Goal: Complete application form: Complete application form

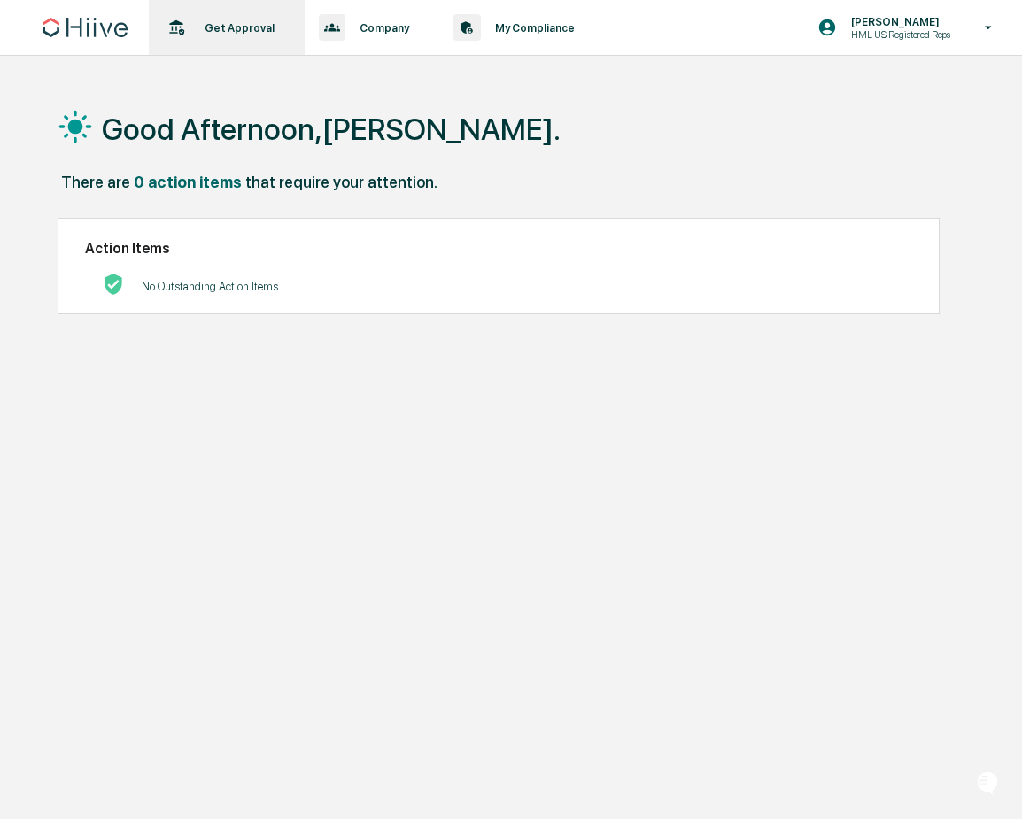
click at [236, 22] on p "Get Approval" at bounding box center [236, 27] width 93 height 13
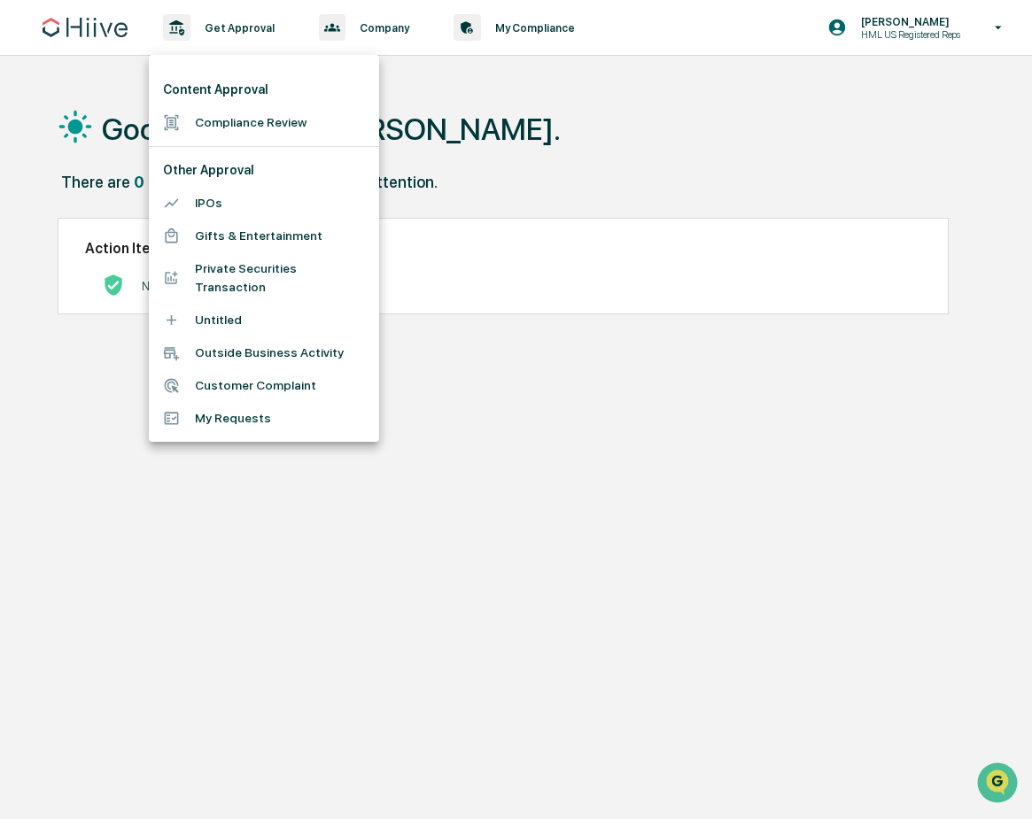
click at [256, 125] on li "Compliance Review" at bounding box center [264, 122] width 230 height 33
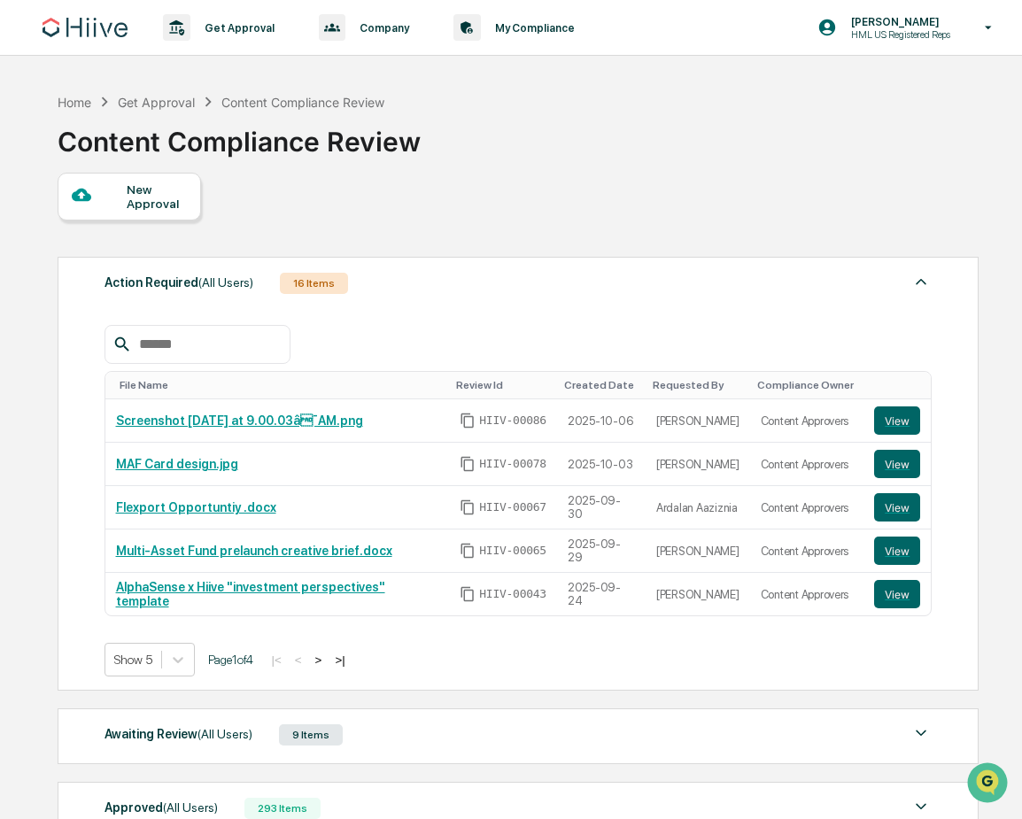
click at [151, 195] on div "New Approval" at bounding box center [156, 196] width 59 height 28
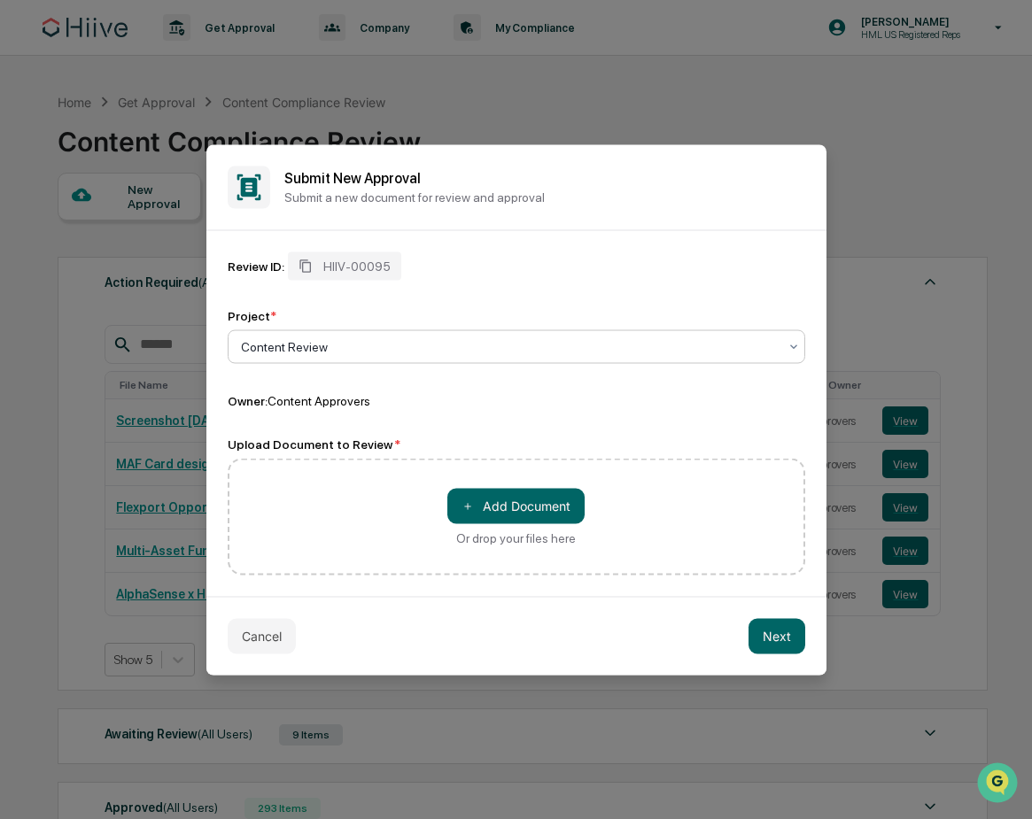
click at [294, 330] on div "Content Review" at bounding box center [516, 346] width 577 height 34
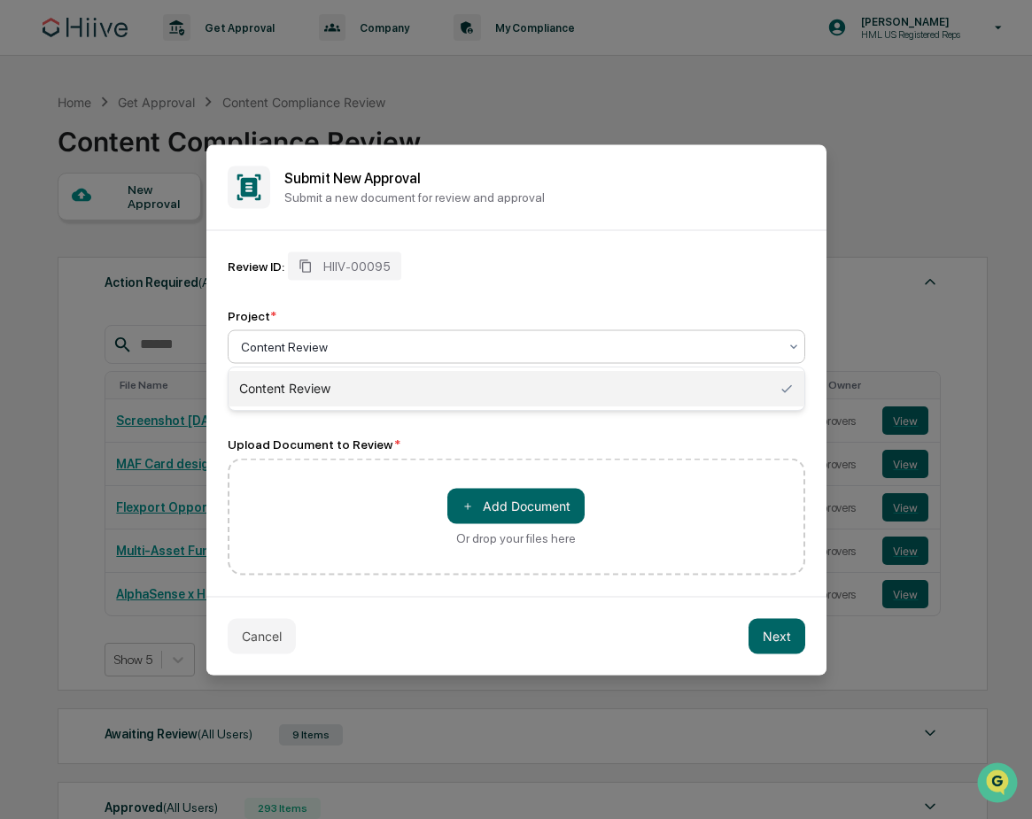
click at [320, 336] on div "Content Review" at bounding box center [509, 346] width 554 height 25
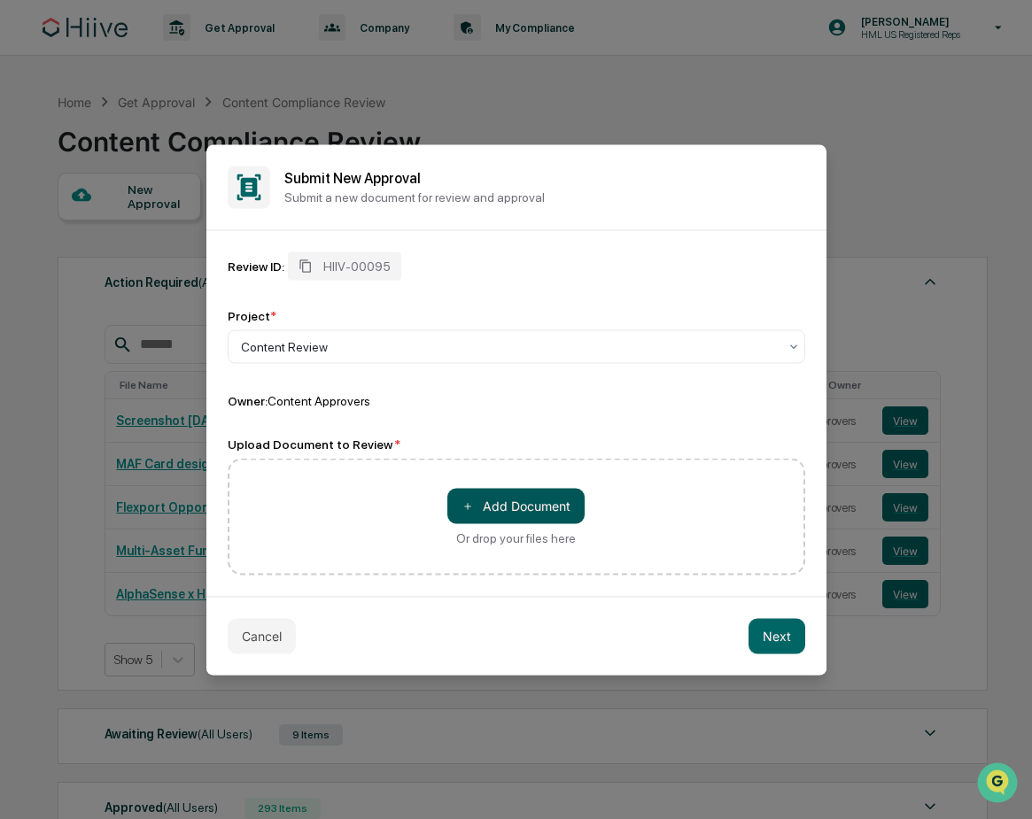
click at [519, 499] on button "＋ Add Document" at bounding box center [515, 505] width 137 height 35
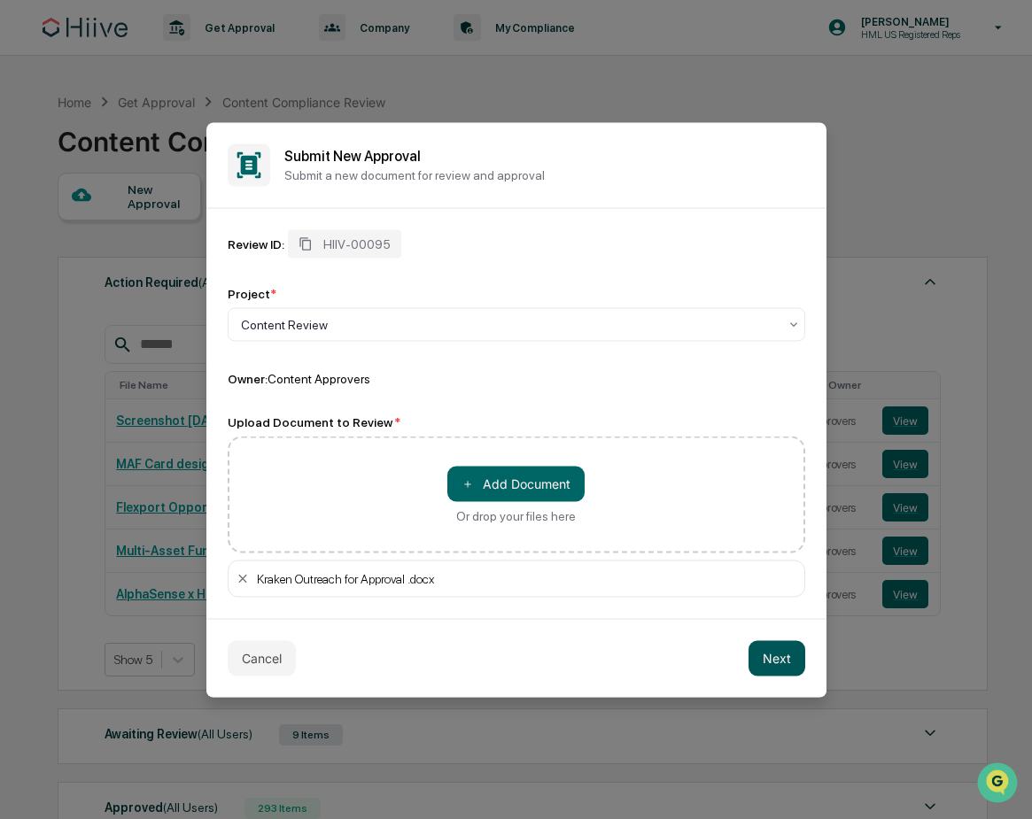
click at [783, 662] on button "Next" at bounding box center [776, 657] width 57 height 35
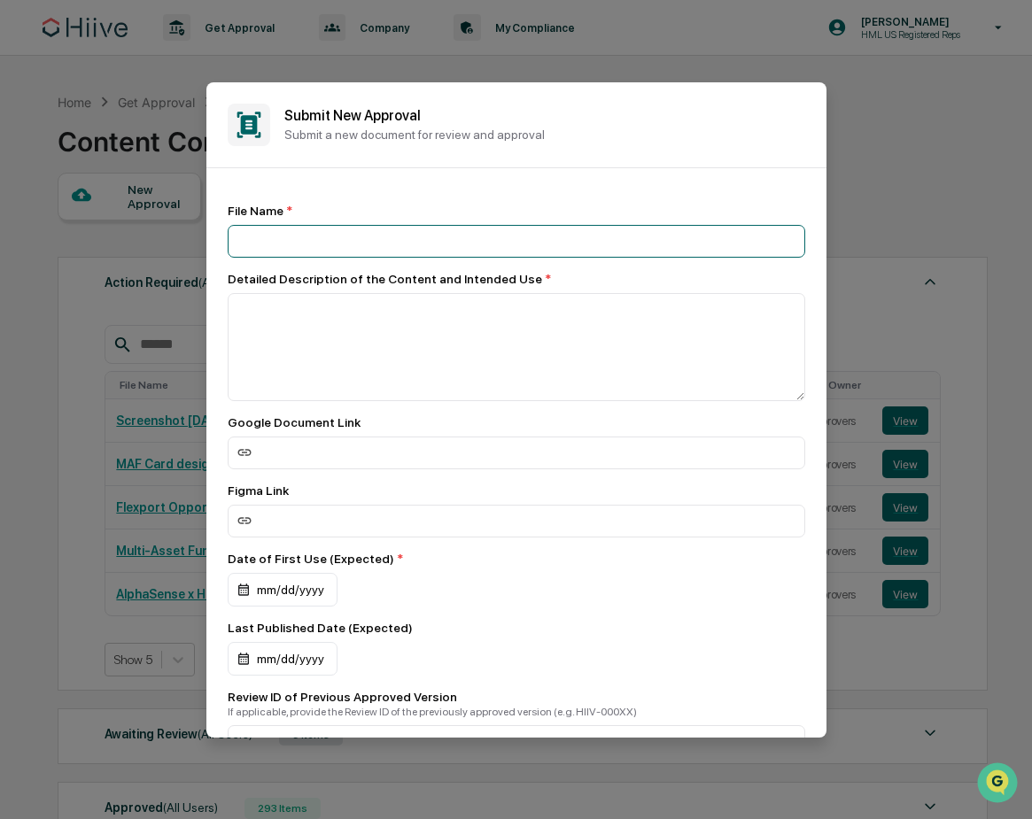
click at [320, 240] on input at bounding box center [516, 241] width 577 height 33
type input "**********"
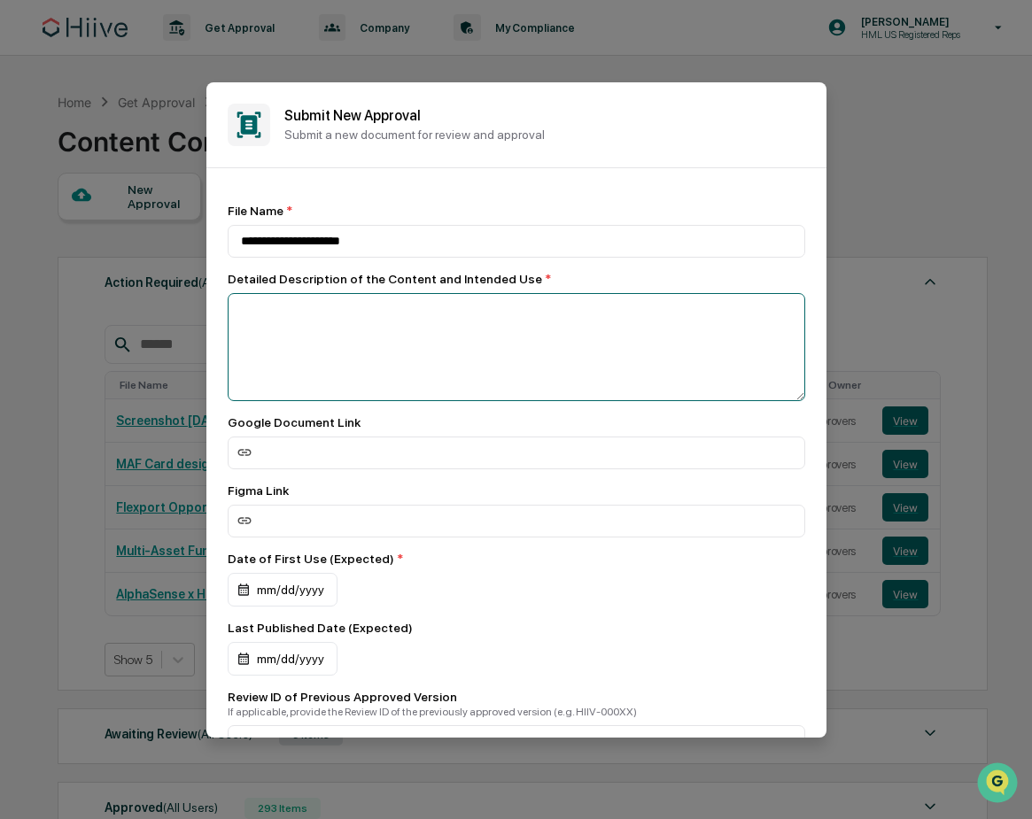
click at [387, 322] on textarea at bounding box center [516, 347] width 577 height 108
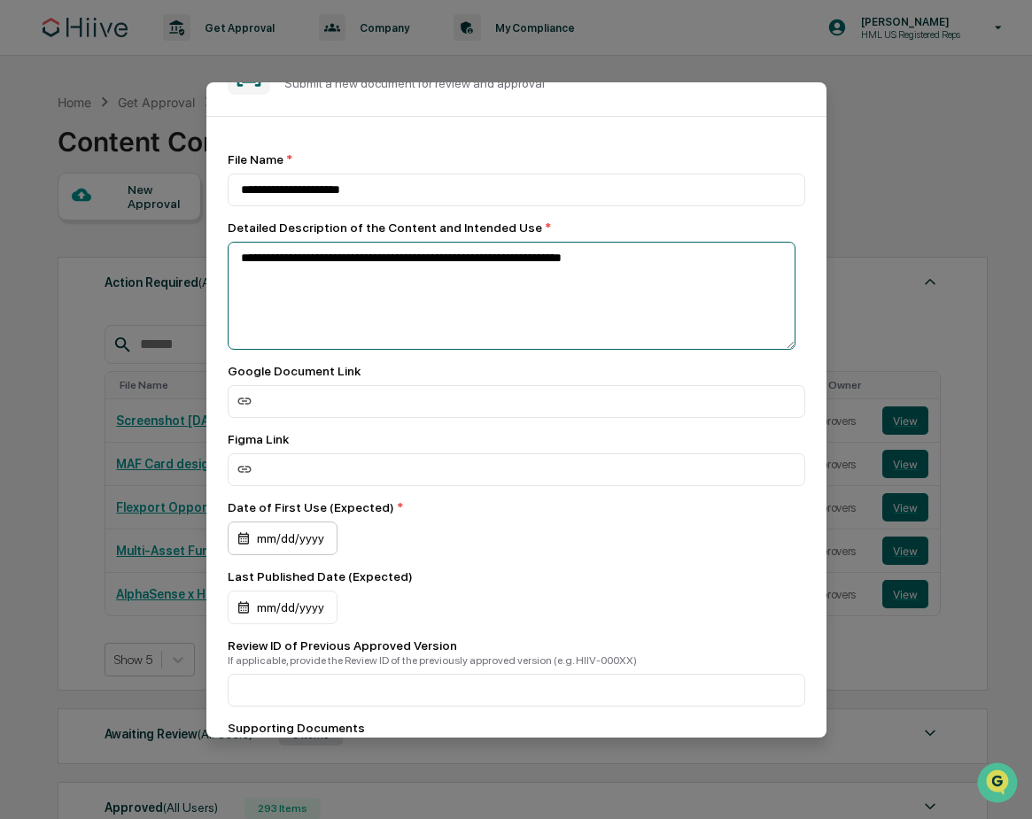
type textarea "**********"
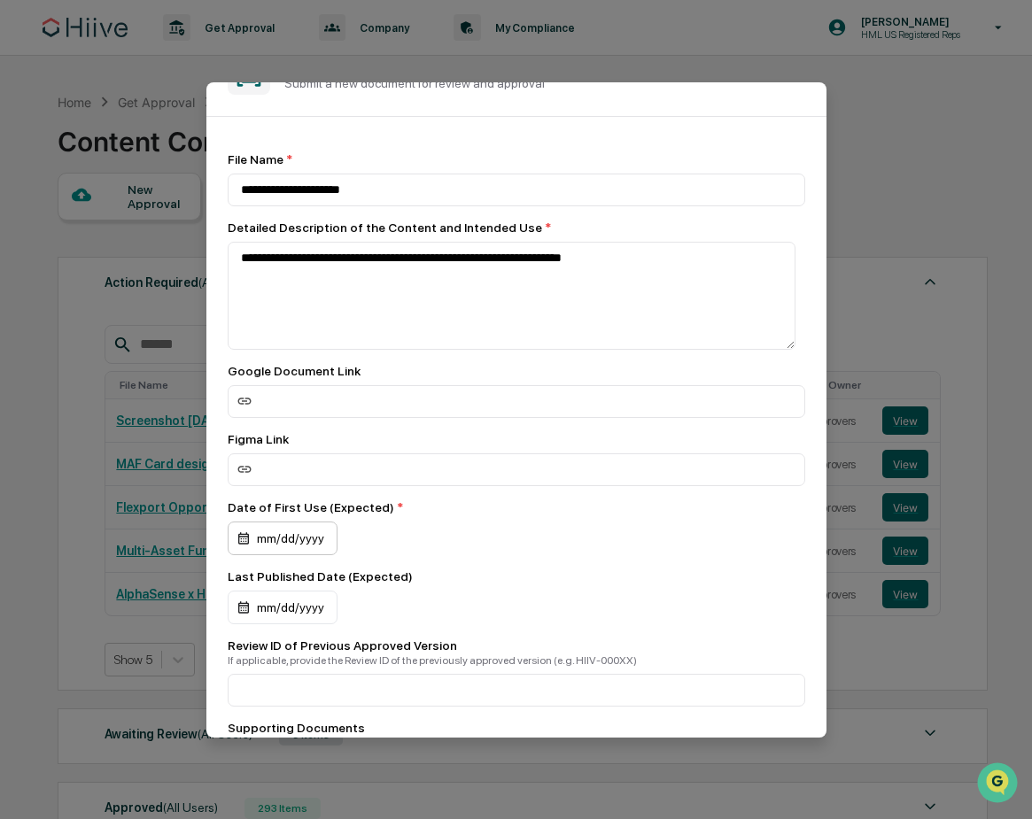
click at [260, 549] on div "mm/dd/yyyy" at bounding box center [283, 539] width 110 height 34
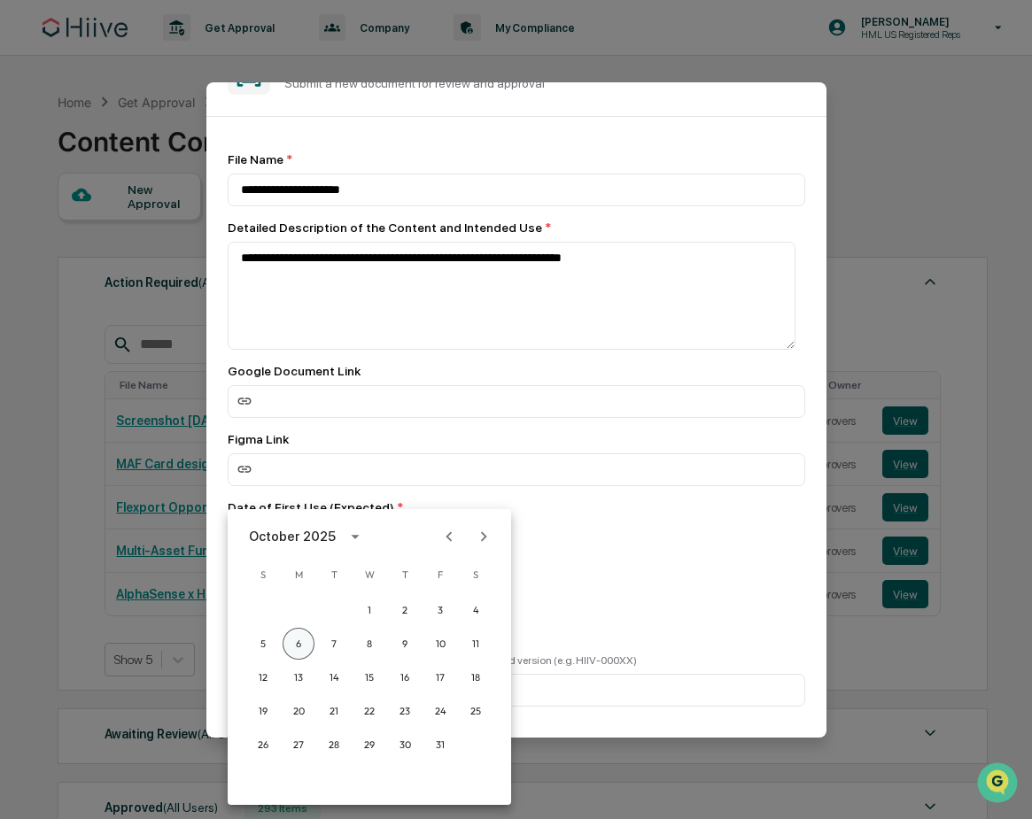
click at [299, 644] on button "6" at bounding box center [299, 644] width 32 height 32
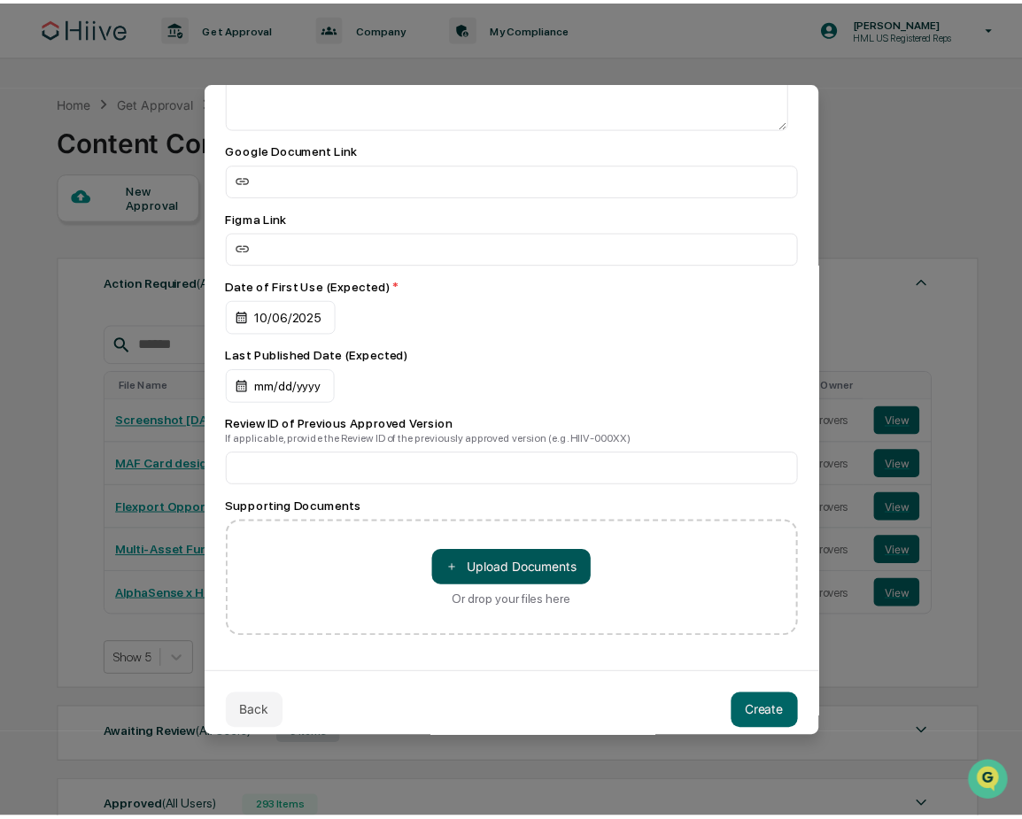
scroll to position [295, 0]
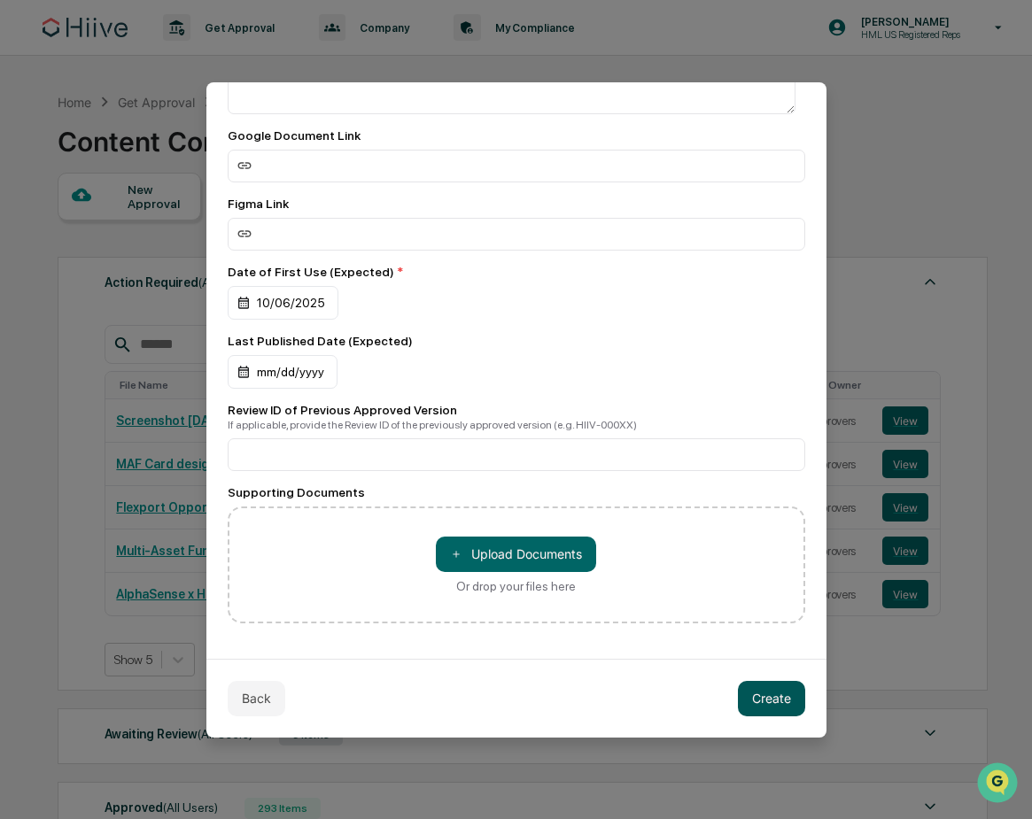
click at [766, 687] on button "Create" at bounding box center [771, 698] width 67 height 35
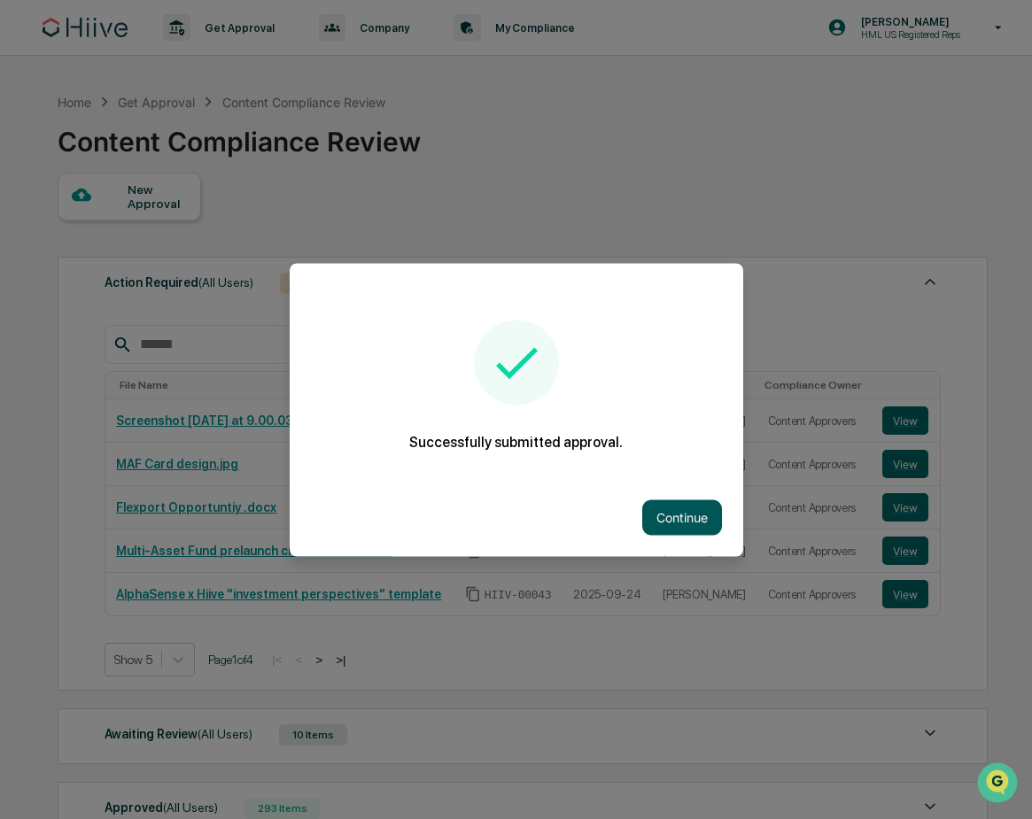
click at [668, 510] on button "Continue" at bounding box center [682, 516] width 80 height 35
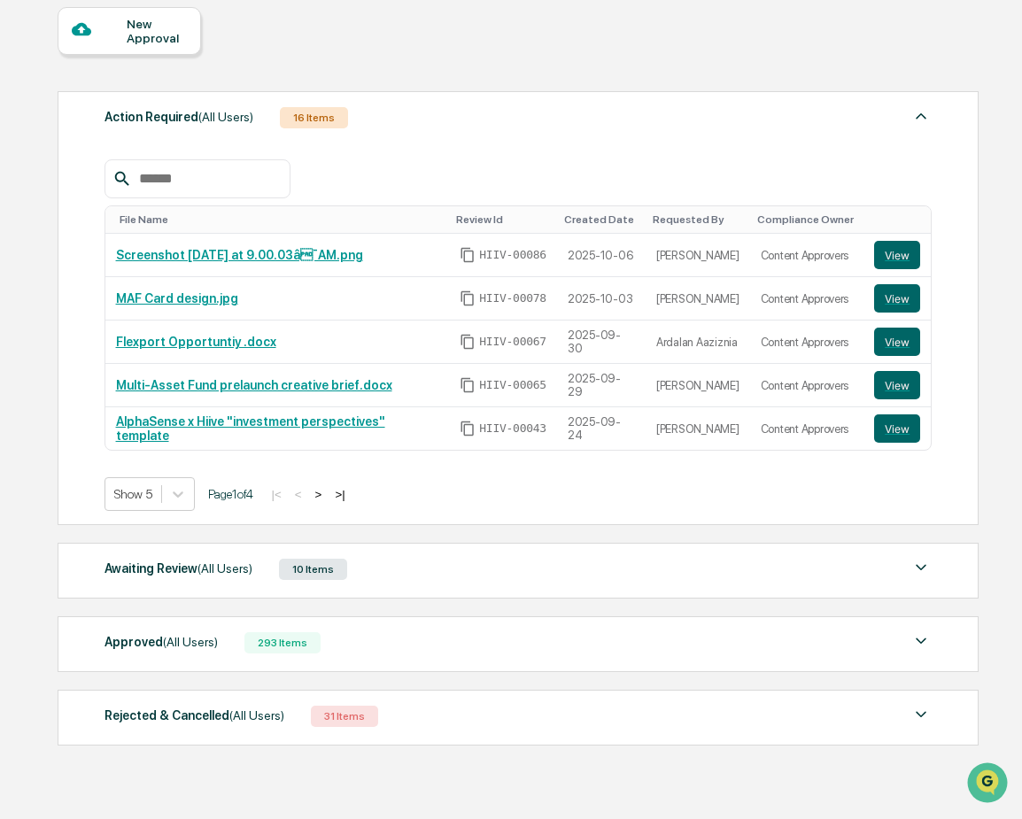
scroll to position [0, 0]
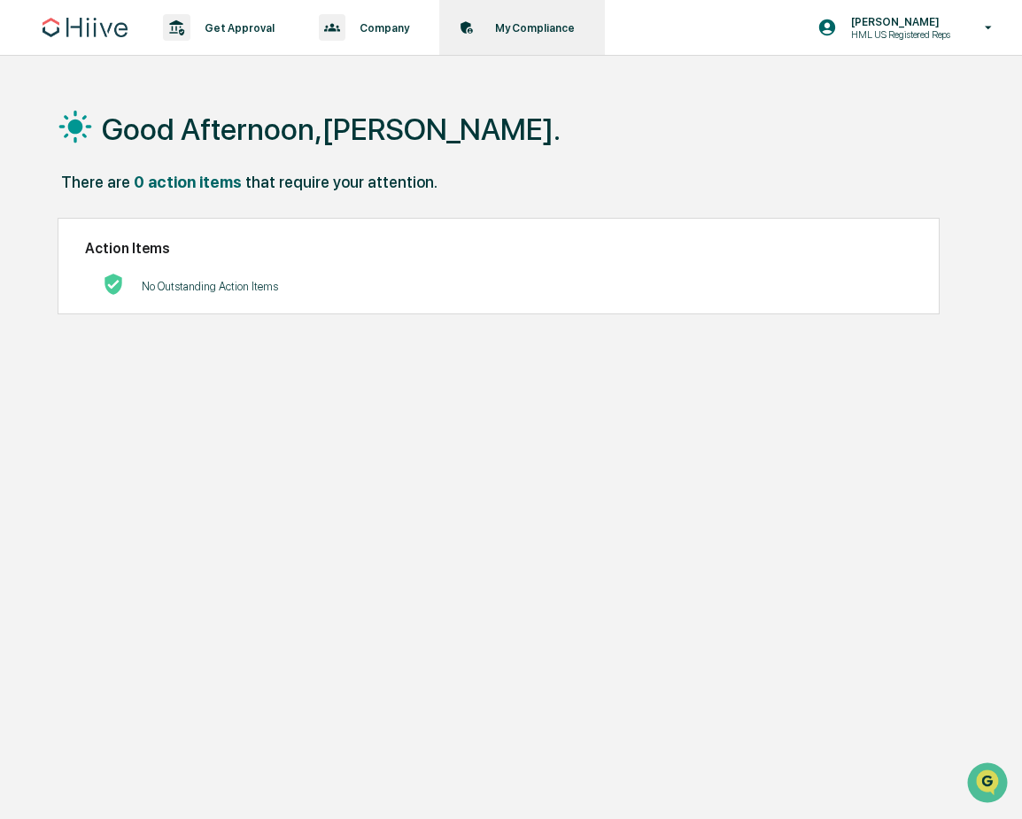
click at [525, 18] on div "My Compliance Data, Deadlines & Settings" at bounding box center [520, 27] width 148 height 55
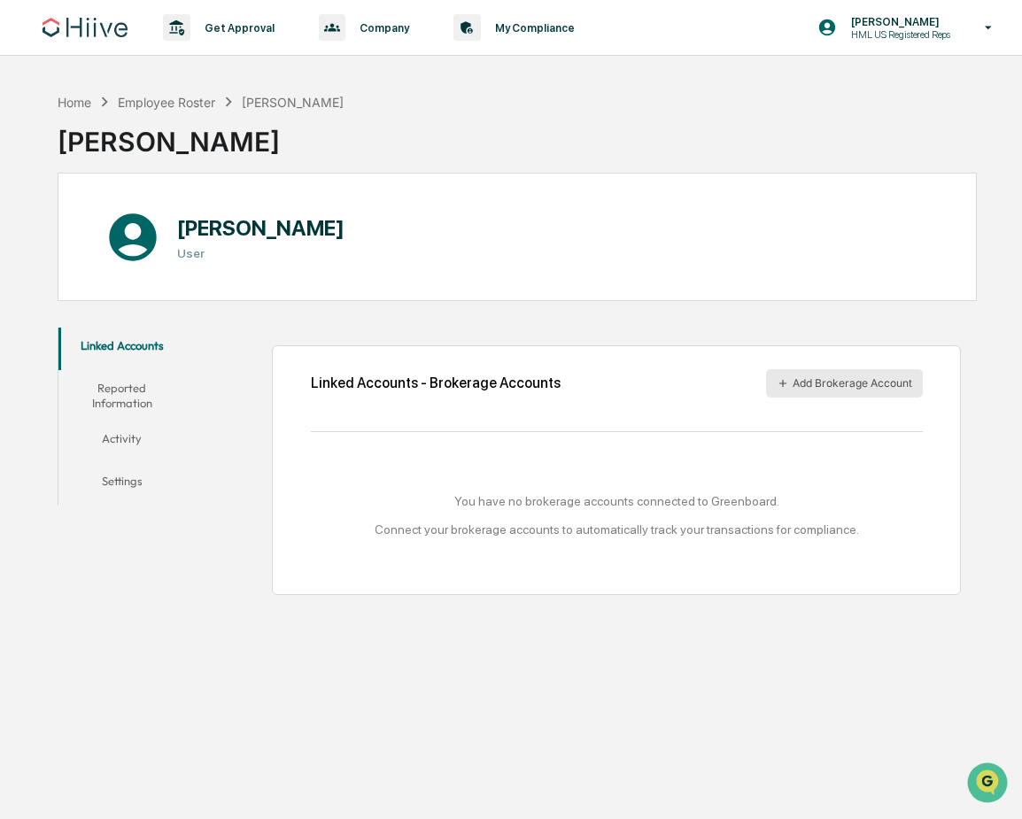
click at [834, 387] on button "Add Brokerage Account" at bounding box center [844, 383] width 157 height 28
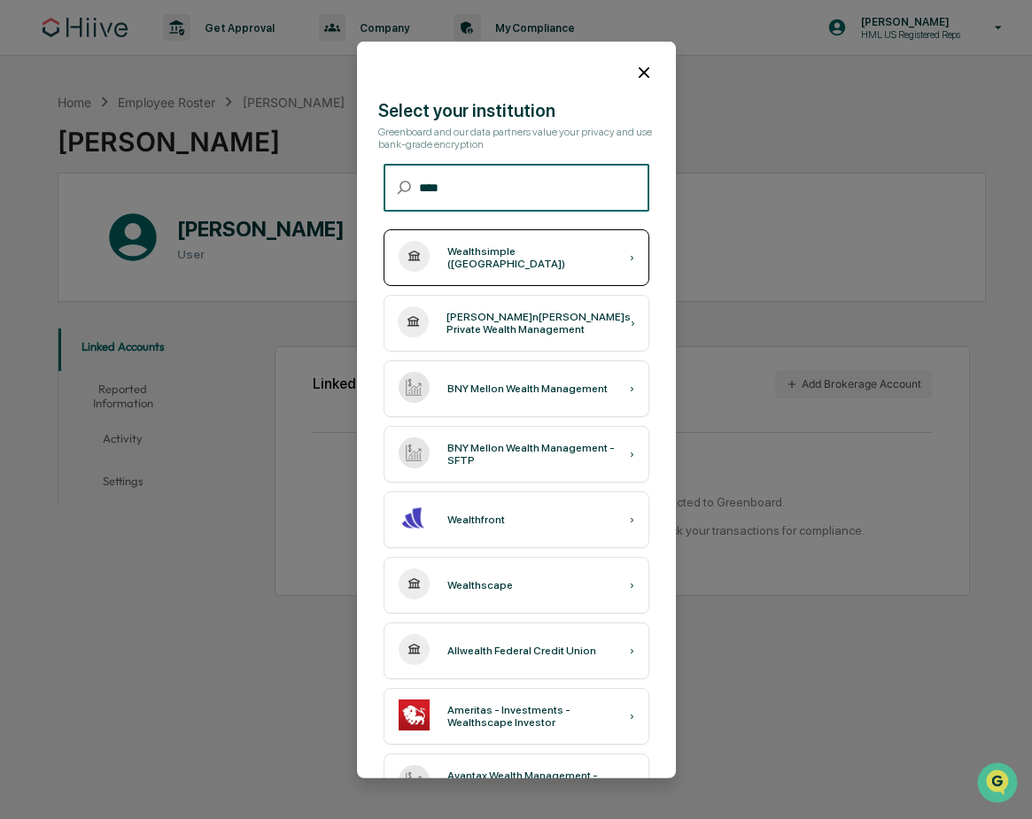
type input "****"
click at [526, 264] on div "Wealthsimple ([GEOGRAPHIC_DATA]) ›" at bounding box center [516, 257] width 266 height 57
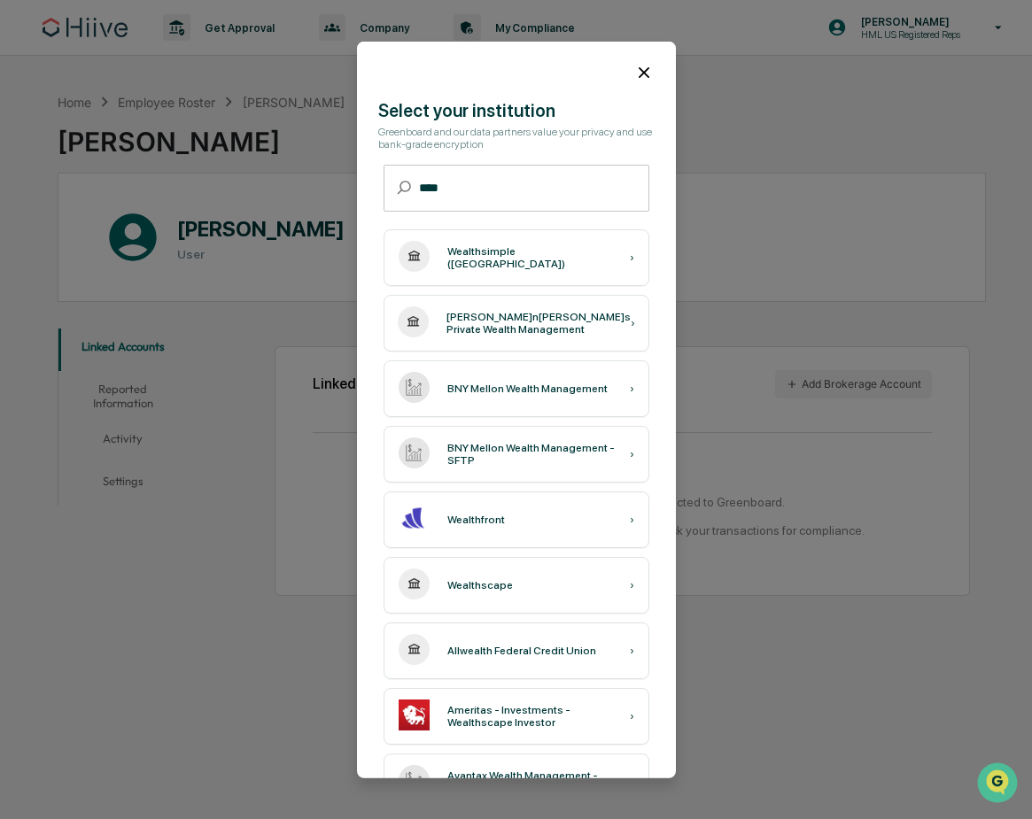
click at [639, 69] on icon at bounding box center [644, 71] width 11 height 11
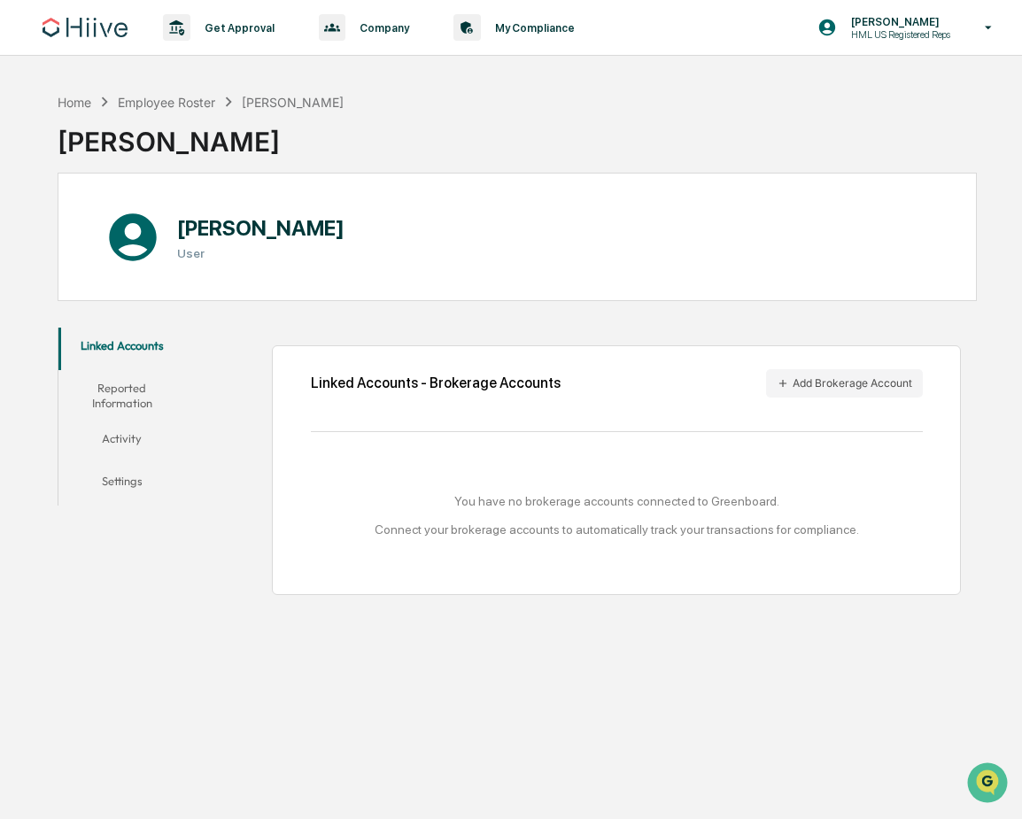
click at [555, 130] on div "Home Employee Roster[PERSON_NAME][PERSON_NAME]" at bounding box center [518, 128] width 920 height 89
click at [223, 21] on p "Get Approval" at bounding box center [236, 27] width 93 height 13
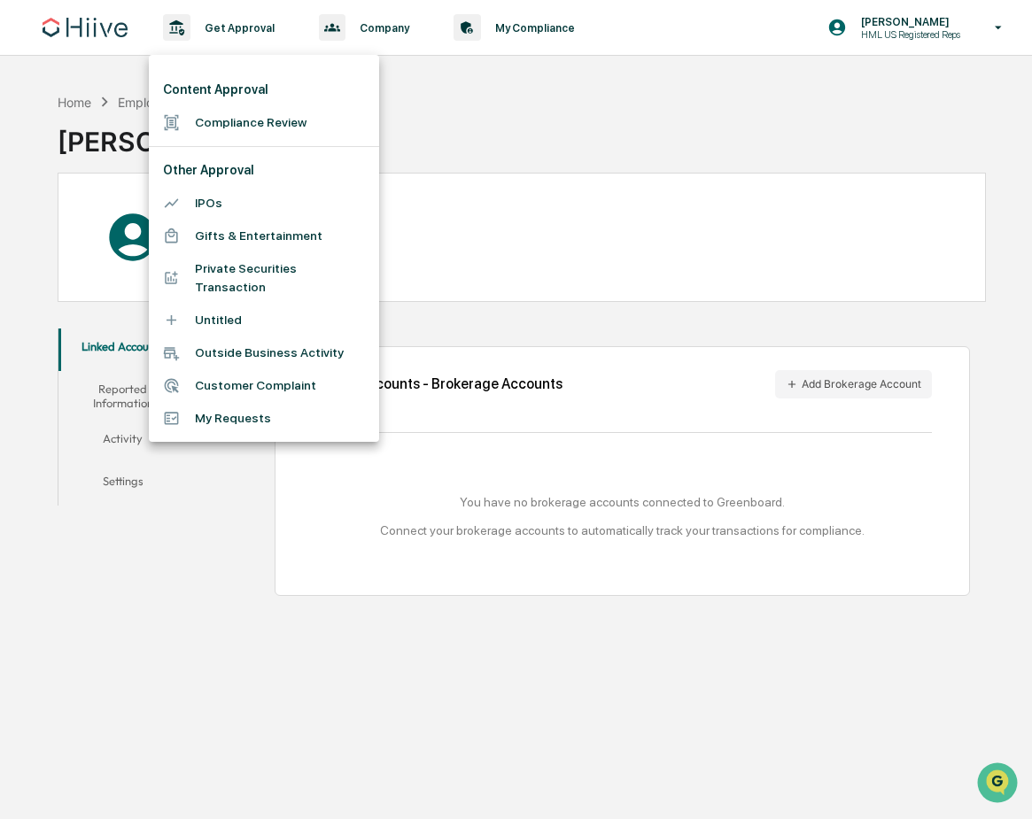
click at [285, 382] on li "Customer Complaint" at bounding box center [264, 385] width 230 height 33
